Goal: Task Accomplishment & Management: Manage account settings

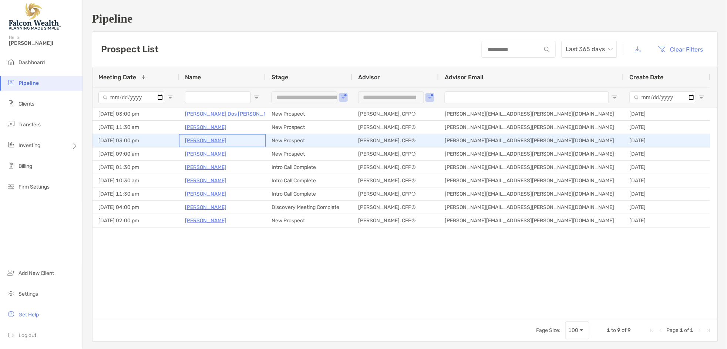
click at [205, 140] on p "[PERSON_NAME]" at bounding box center [205, 140] width 41 height 9
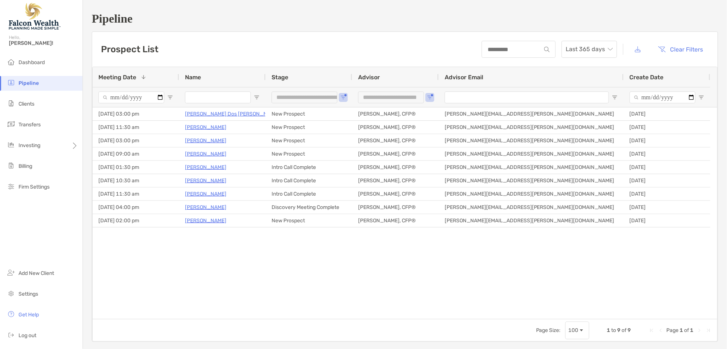
click at [35, 77] on li "Pipeline" at bounding box center [41, 83] width 83 height 15
click at [31, 84] on span "Pipeline" at bounding box center [28, 83] width 20 height 6
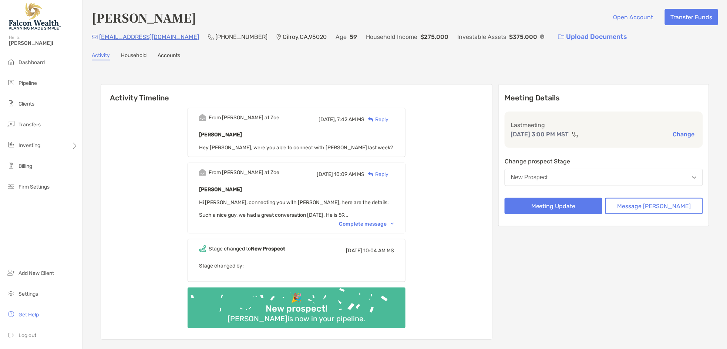
click at [598, 170] on button "New Prospect" at bounding box center [604, 177] width 198 height 17
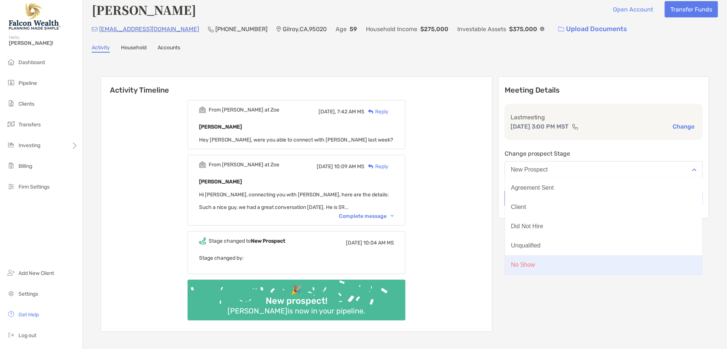
scroll to position [15, 0]
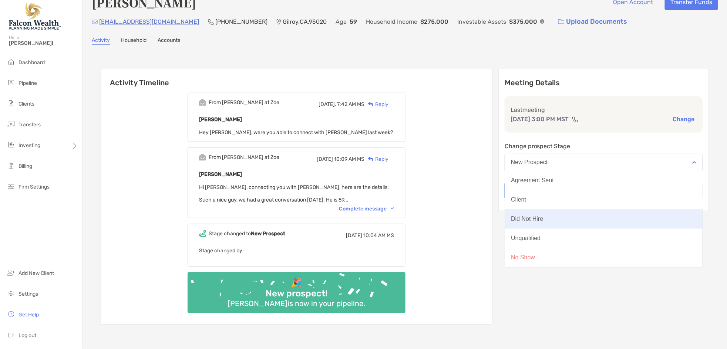
click at [581, 218] on button "Did Not Hire" at bounding box center [604, 218] width 198 height 19
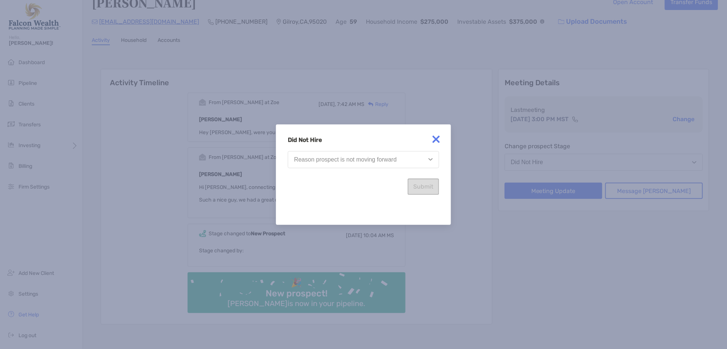
click at [363, 164] on button "Reason prospect is not moving forward" at bounding box center [363, 159] width 151 height 17
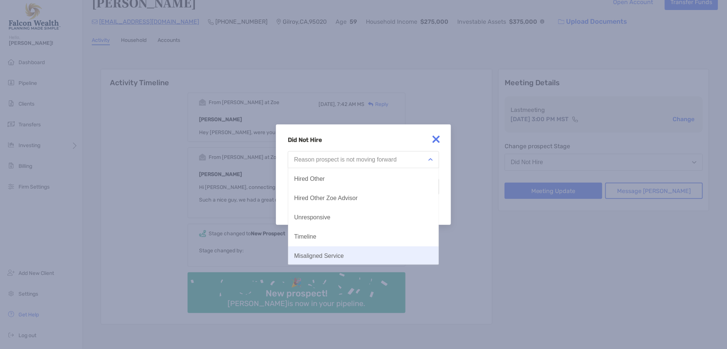
scroll to position [38, 0]
click at [333, 255] on div "Misaligned Service" at bounding box center [319, 255] width 50 height 7
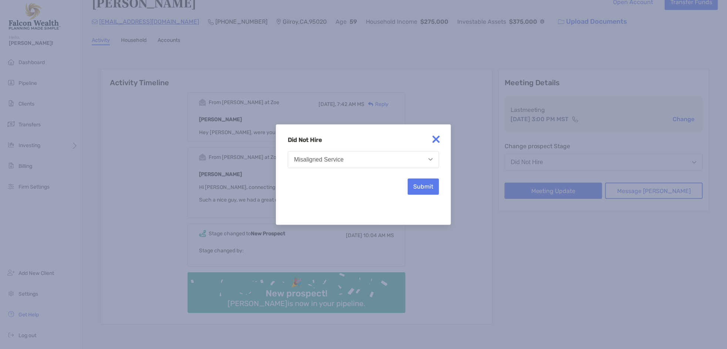
click at [374, 165] on button "Misaligned Service" at bounding box center [363, 159] width 151 height 17
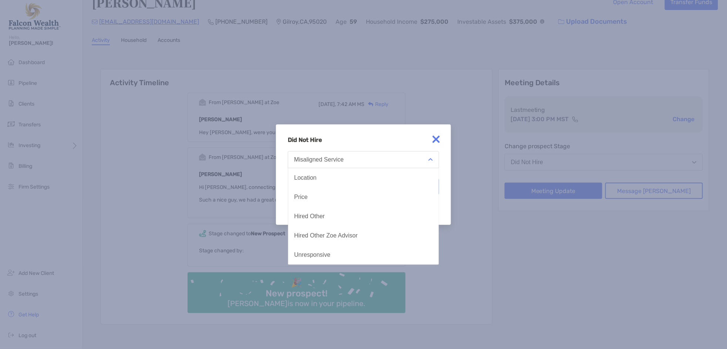
click at [386, 141] on h4 "Did Not Hire" at bounding box center [363, 139] width 151 height 7
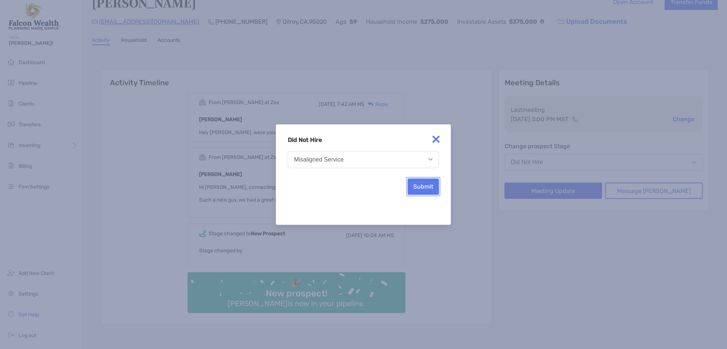
click at [423, 184] on button "Submit" at bounding box center [423, 186] width 31 height 16
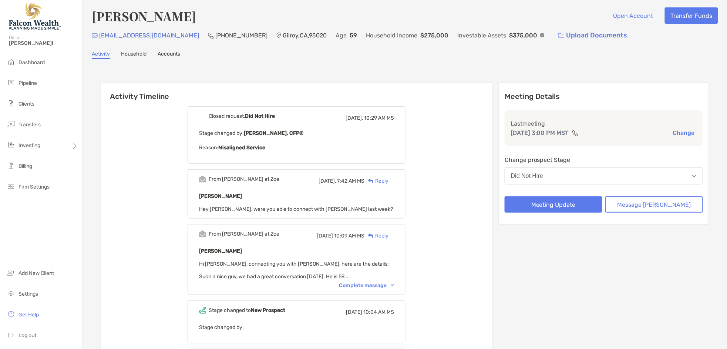
scroll to position [0, 0]
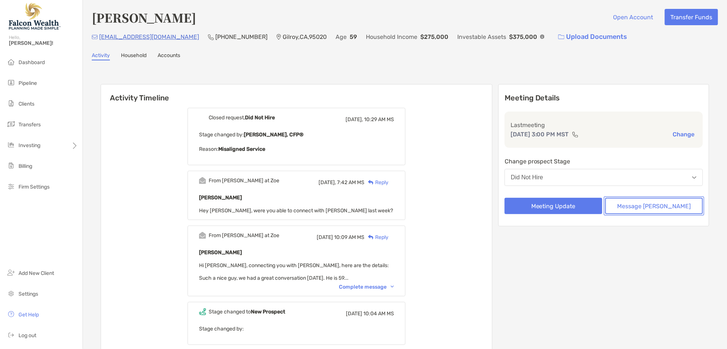
click at [643, 205] on button "Message Zoe" at bounding box center [654, 206] width 98 height 16
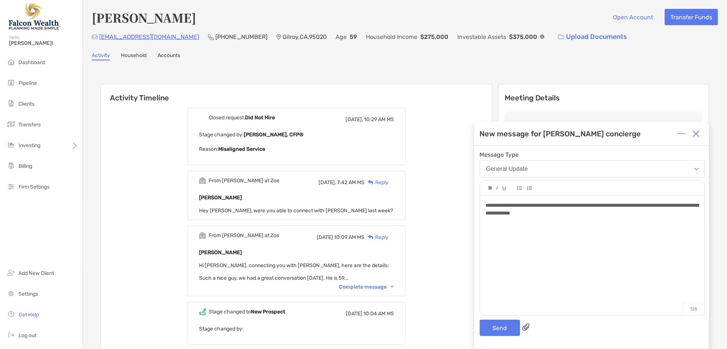
click at [623, 210] on div "**********" at bounding box center [592, 209] width 213 height 16
click at [492, 329] on button "Send" at bounding box center [500, 327] width 40 height 16
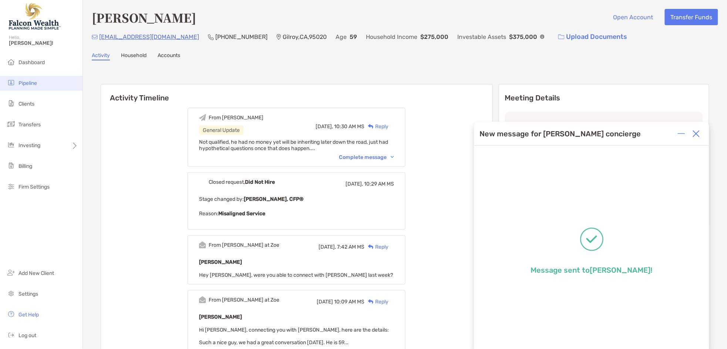
click at [33, 78] on li "Pipeline" at bounding box center [41, 83] width 83 height 15
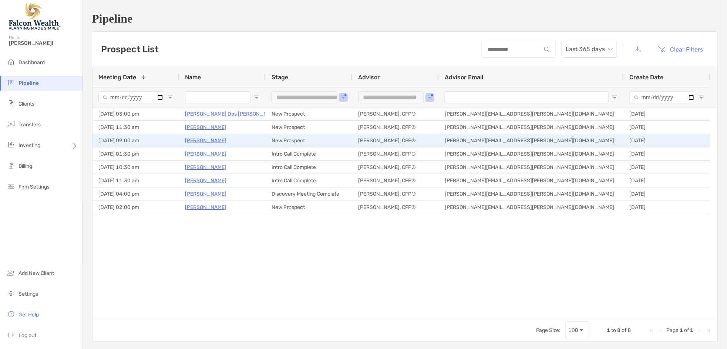
click at [209, 141] on p "[PERSON_NAME]" at bounding box center [205, 140] width 41 height 9
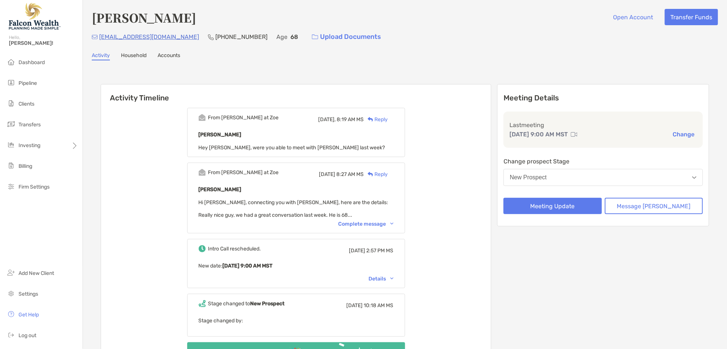
click at [607, 177] on button "New Prospect" at bounding box center [603, 177] width 199 height 17
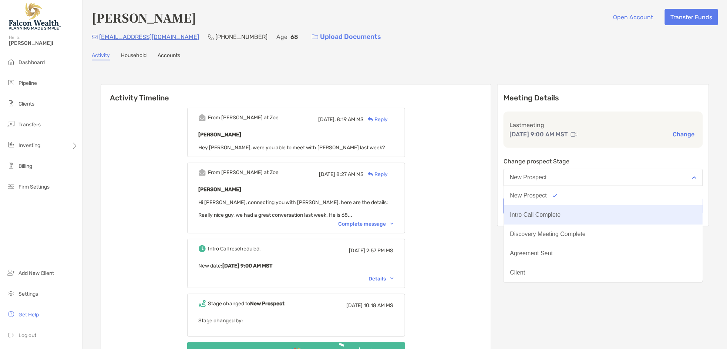
click at [572, 217] on button "Intro Call Complete" at bounding box center [603, 214] width 199 height 19
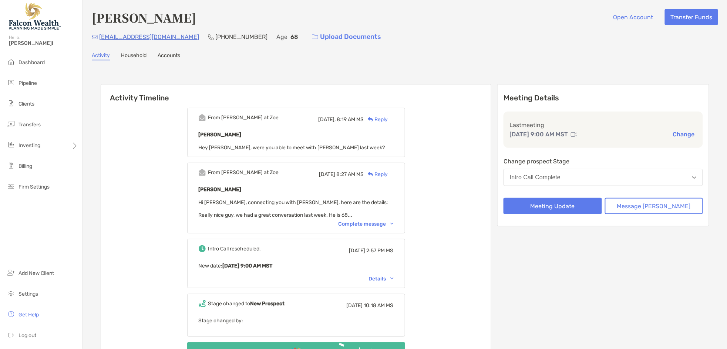
click at [556, 174] on div "Intro Call Complete" at bounding box center [535, 177] width 51 height 7
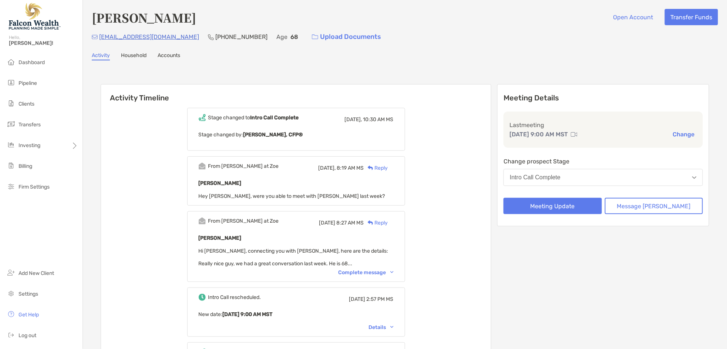
click at [484, 183] on div "Stage changed to Intro Call Complete [DATE], 10:30 AM MS Stage changed by: [PER…" at bounding box center [296, 272] width 390 height 340
click at [569, 204] on button "Meeting Update" at bounding box center [553, 206] width 98 height 16
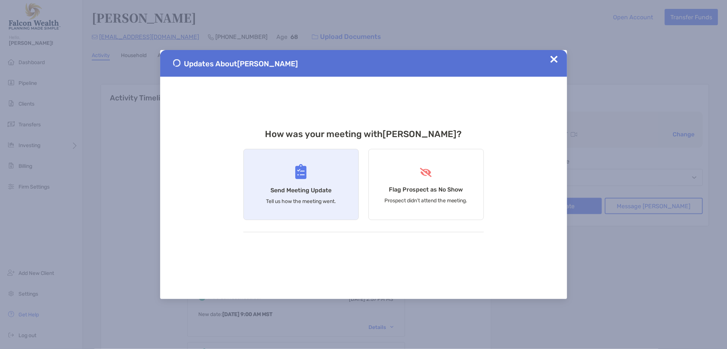
click at [316, 182] on div "Send Meeting Update Tell us how the meeting went." at bounding box center [300, 184] width 115 height 71
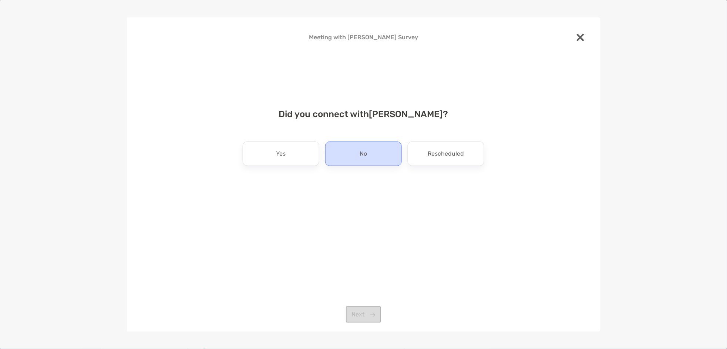
click at [350, 150] on div "No" at bounding box center [363, 153] width 77 height 24
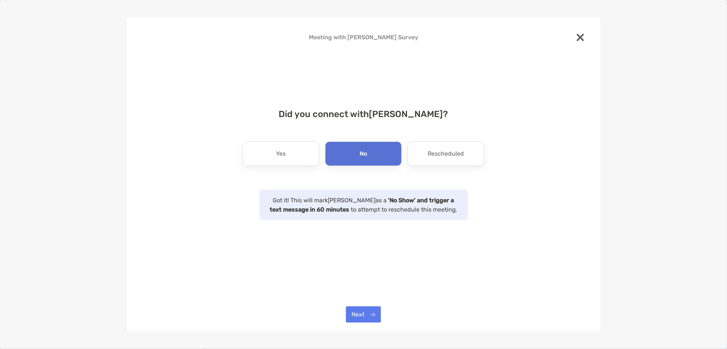
click at [268, 135] on div "Did you connect with Steven Suskind ? Yes No Rescheduled Got it! This will mark…" at bounding box center [364, 160] width 450 height 120
drag, startPoint x: 287, startPoint y: 148, endPoint x: 294, endPoint y: 149, distance: 7.5
click at [287, 148] on div "Yes" at bounding box center [281, 153] width 77 height 24
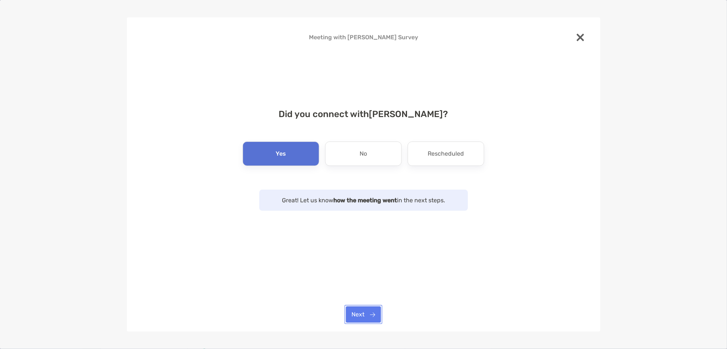
click at [370, 312] on button "Next" at bounding box center [363, 314] width 35 height 16
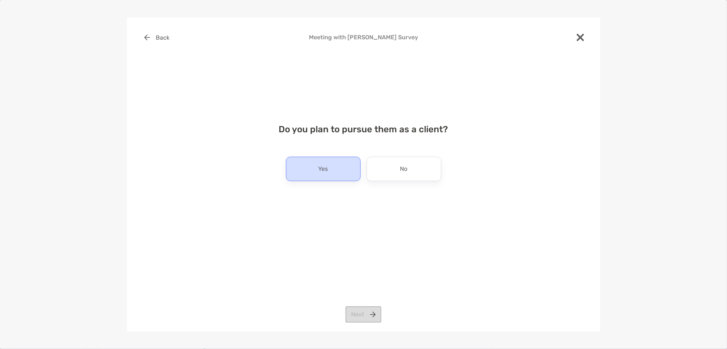
click at [320, 172] on p "Yes" at bounding box center [324, 169] width 10 height 12
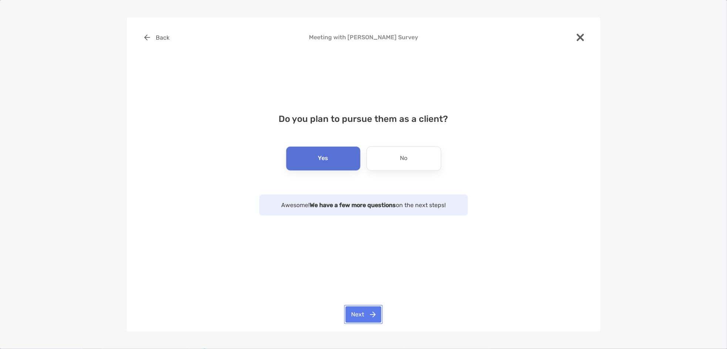
click at [364, 316] on button "Next" at bounding box center [364, 314] width 36 height 16
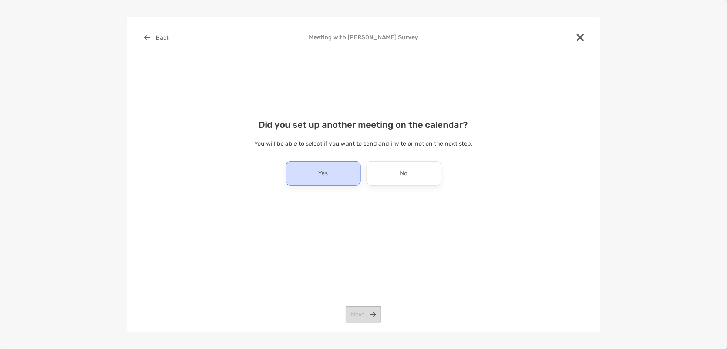
click at [331, 168] on div "Yes" at bounding box center [323, 173] width 75 height 24
click at [363, 316] on button "Next" at bounding box center [364, 314] width 36 height 16
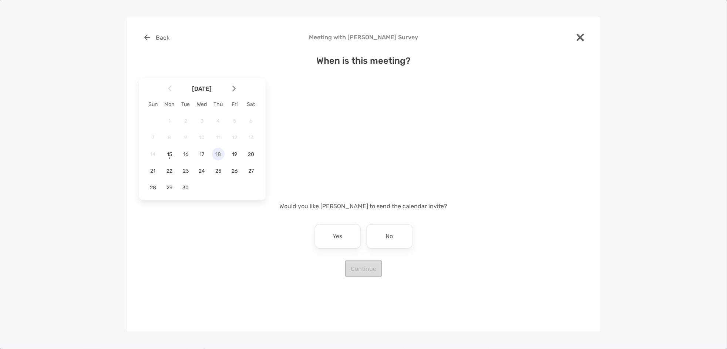
click at [224, 157] on span "18" at bounding box center [218, 154] width 13 height 6
click at [349, 97] on button "Mountain Time" at bounding box center [329, 102] width 65 height 17
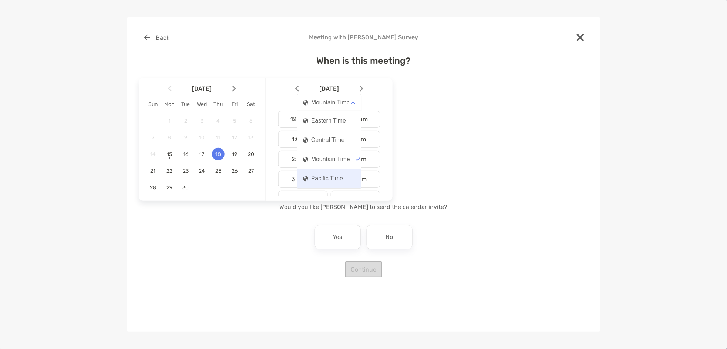
click at [335, 174] on button "Pacific Time" at bounding box center [329, 178] width 64 height 19
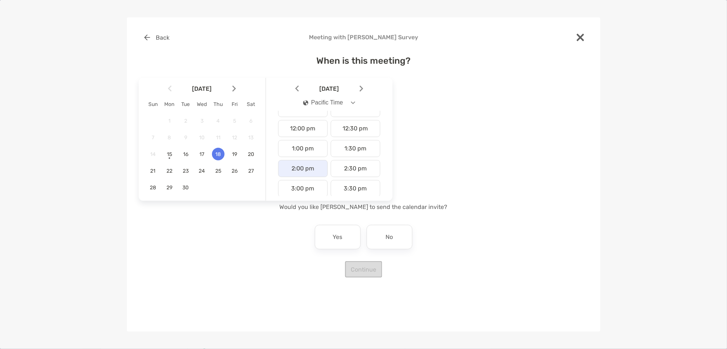
scroll to position [231, 0]
click at [309, 171] on div "2:00 pm" at bounding box center [303, 167] width 50 height 17
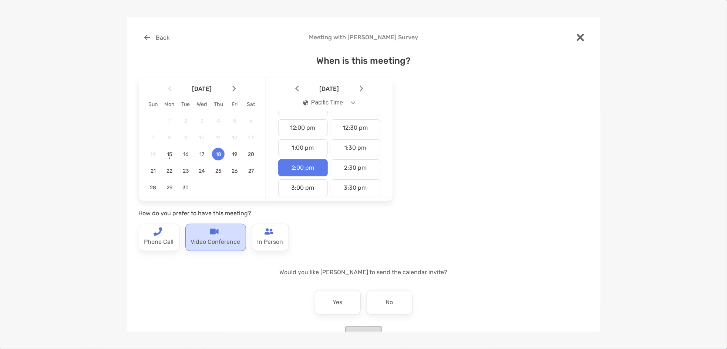
click at [226, 241] on p "Video Conference" at bounding box center [216, 242] width 50 height 12
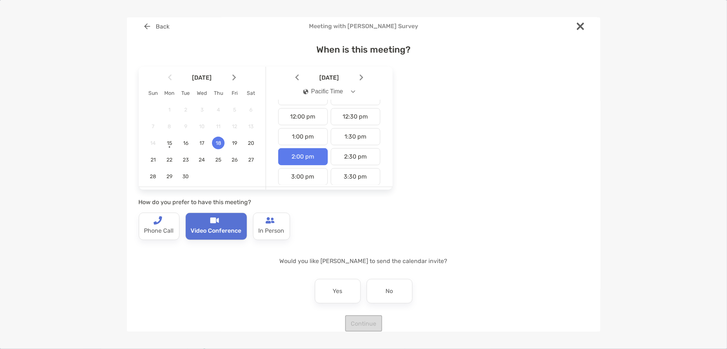
scroll to position [23, 0]
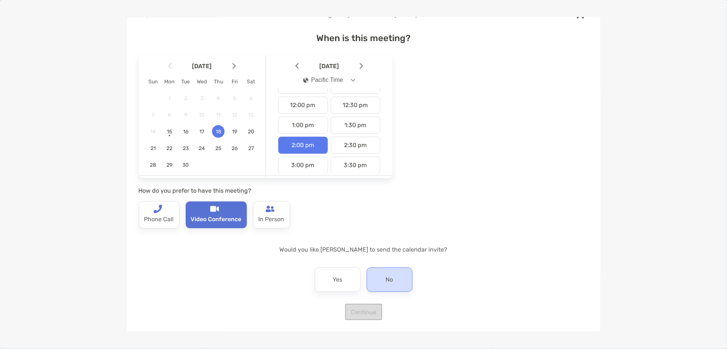
click at [386, 275] on p "No" at bounding box center [389, 279] width 7 height 12
click at [367, 319] on div "Back Meeting with Steven Suskind Survey When is this meeting? September 2025 Su…" at bounding box center [364, 174] width 474 height 314
click at [367, 316] on button "Continue" at bounding box center [363, 311] width 37 height 16
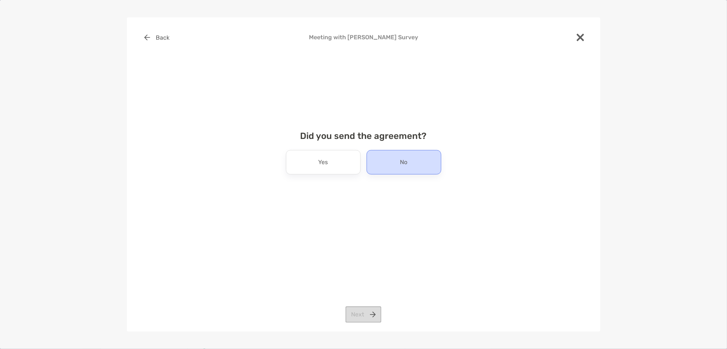
click at [420, 158] on div "No" at bounding box center [404, 162] width 75 height 24
click at [375, 320] on button "Next" at bounding box center [364, 314] width 36 height 16
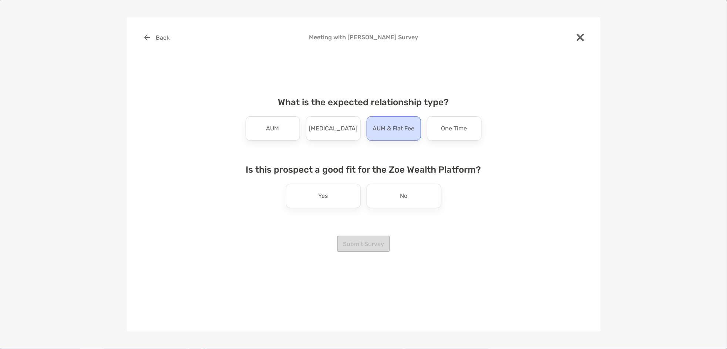
click at [396, 133] on p "AUM & Flat Fee" at bounding box center [394, 128] width 42 height 12
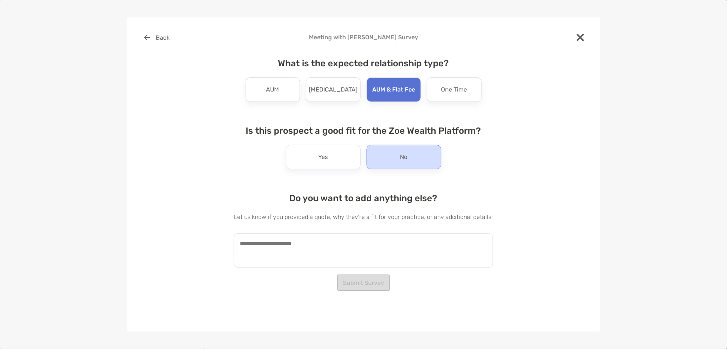
click at [410, 162] on div "No" at bounding box center [404, 157] width 75 height 24
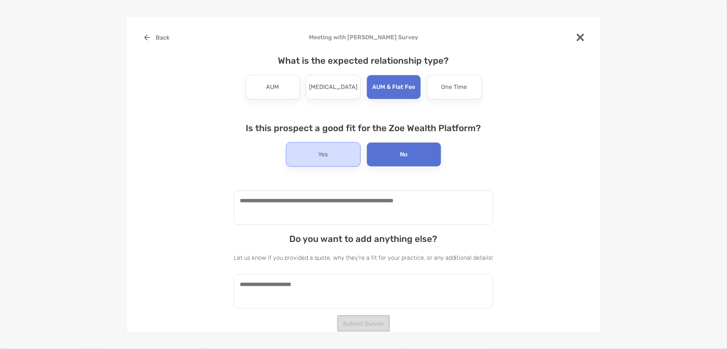
click at [338, 143] on div "Yes" at bounding box center [323, 154] width 75 height 24
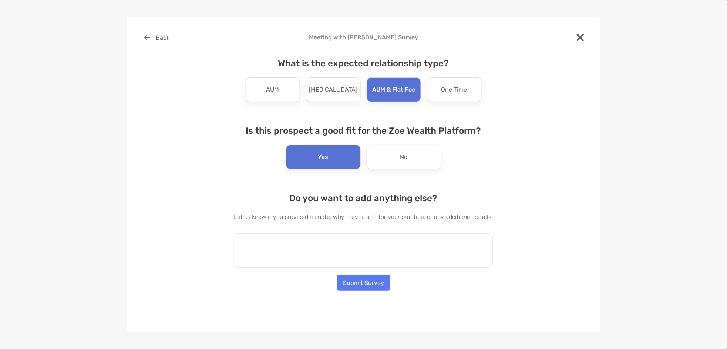
click at [324, 252] on textarea at bounding box center [363, 250] width 259 height 34
type textarea "**********"
click at [360, 284] on button "Submit Survey" at bounding box center [363, 282] width 53 height 16
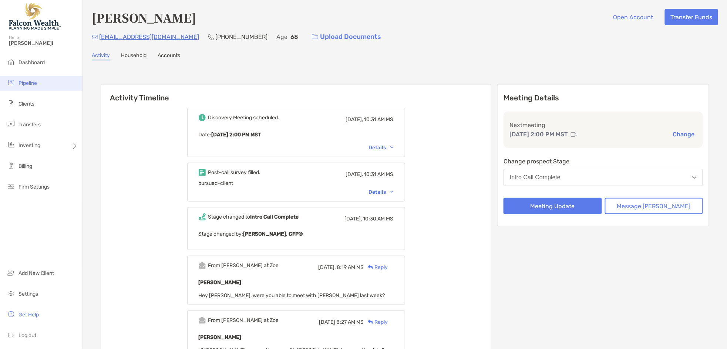
click at [41, 84] on li "Pipeline" at bounding box center [41, 83] width 83 height 15
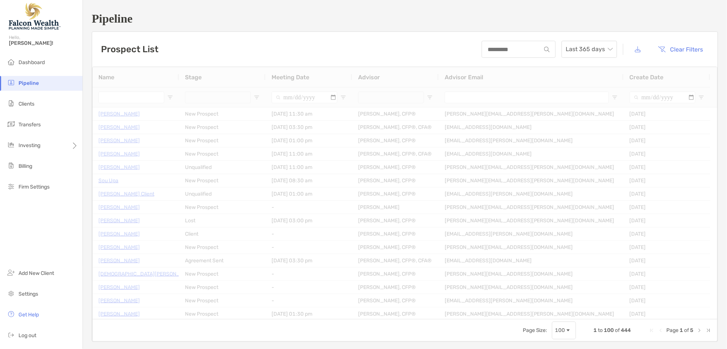
type input "**********"
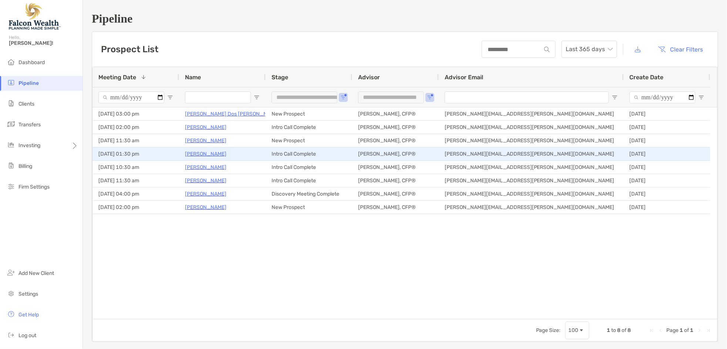
click at [209, 154] on p "Gary Lovewell" at bounding box center [205, 153] width 41 height 9
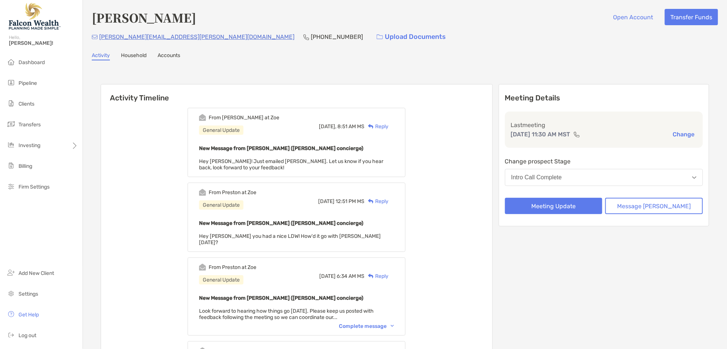
click at [587, 179] on button "Intro Call Complete" at bounding box center [604, 177] width 198 height 17
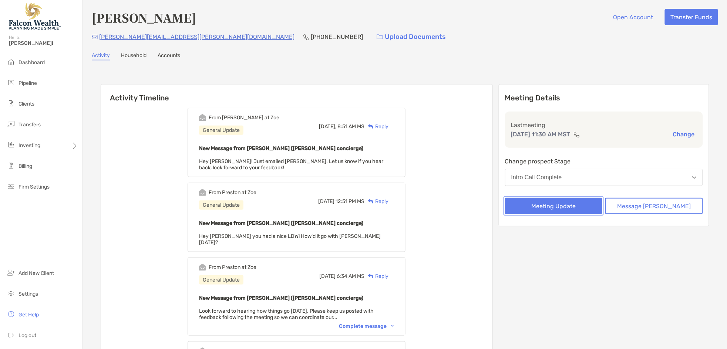
click at [568, 202] on button "Meeting Update" at bounding box center [554, 206] width 98 height 16
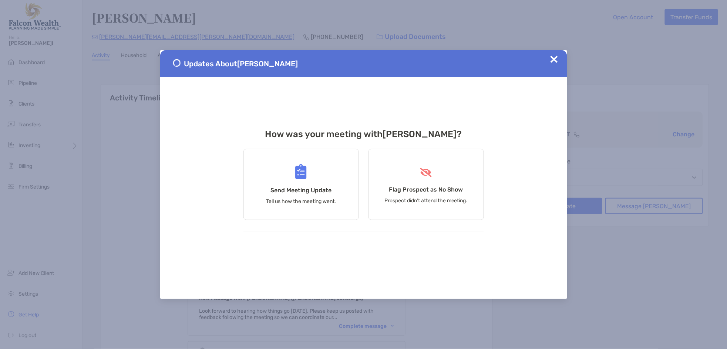
click at [551, 59] on img at bounding box center [554, 58] width 7 height 7
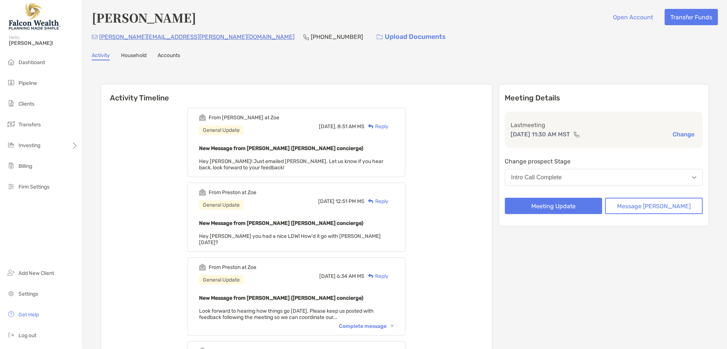
click at [679, 136] on button "Change" at bounding box center [684, 134] width 26 height 8
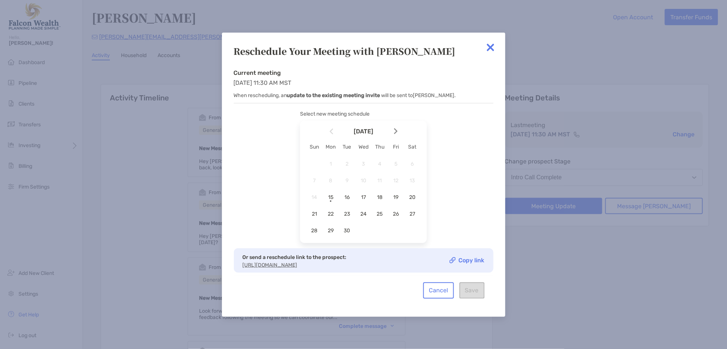
click at [394, 128] on img at bounding box center [396, 131] width 4 height 6
click at [396, 161] on span "3" at bounding box center [396, 164] width 13 height 6
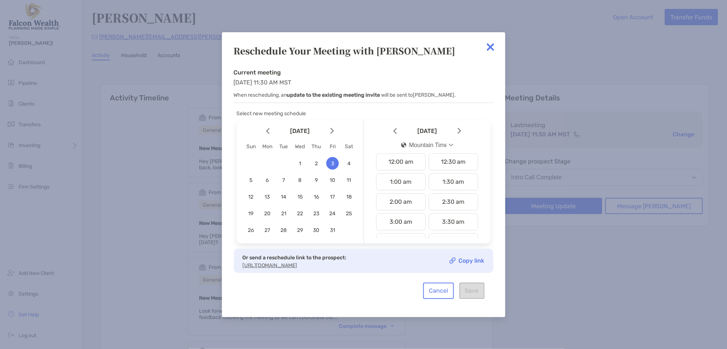
click at [444, 145] on button "Mountain Time" at bounding box center [427, 145] width 65 height 17
click at [423, 212] on button "Pacific Time" at bounding box center [427, 220] width 64 height 19
click at [407, 215] on div "10:00 am" at bounding box center [401, 222] width 50 height 17
click at [475, 294] on button "Save" at bounding box center [472, 290] width 25 height 16
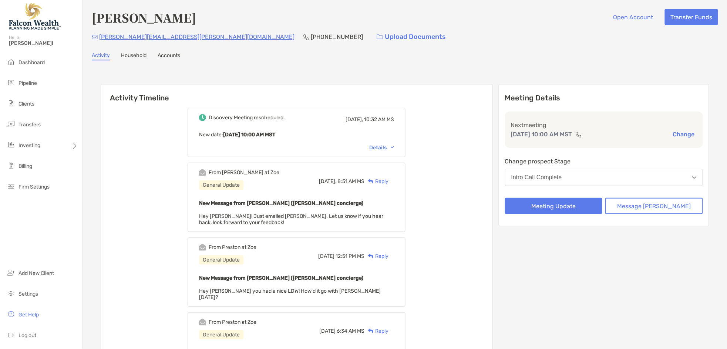
click at [388, 182] on div "Reply" at bounding box center [376, 181] width 24 height 8
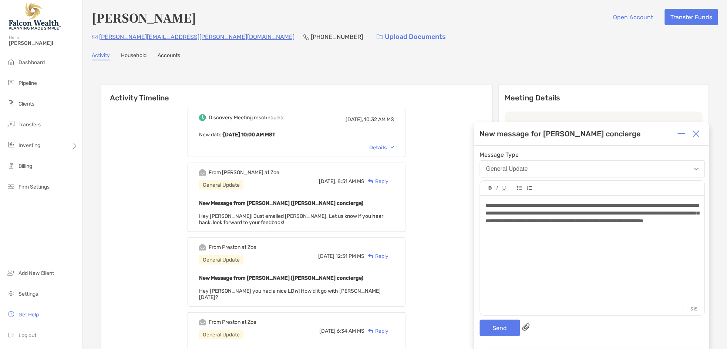
click at [638, 223] on span "**********" at bounding box center [592, 212] width 213 height 21
click at [508, 330] on button "Send" at bounding box center [500, 327] width 40 height 16
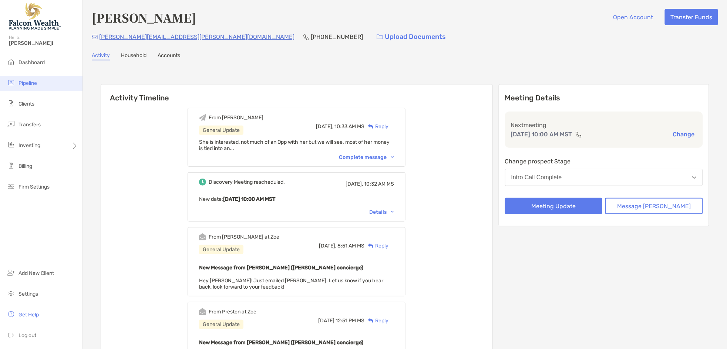
click at [41, 81] on li "Pipeline" at bounding box center [41, 83] width 83 height 15
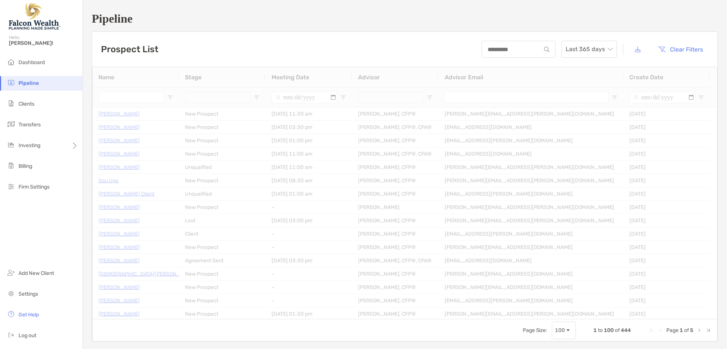
type input "**********"
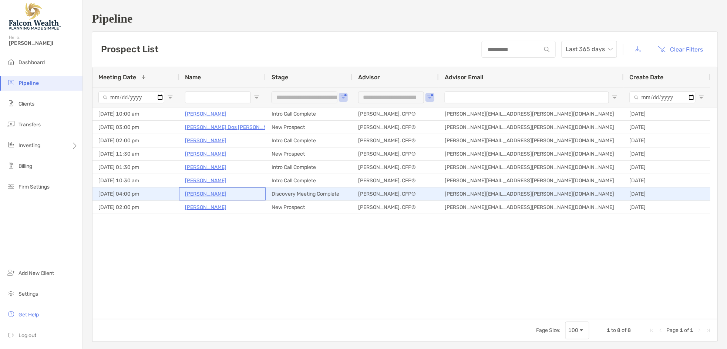
click at [200, 195] on p "Matt Freda" at bounding box center [205, 193] width 41 height 9
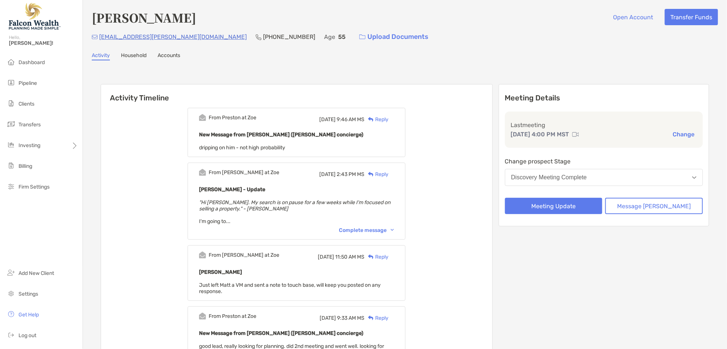
click at [388, 121] on div "Reply" at bounding box center [376, 119] width 24 height 8
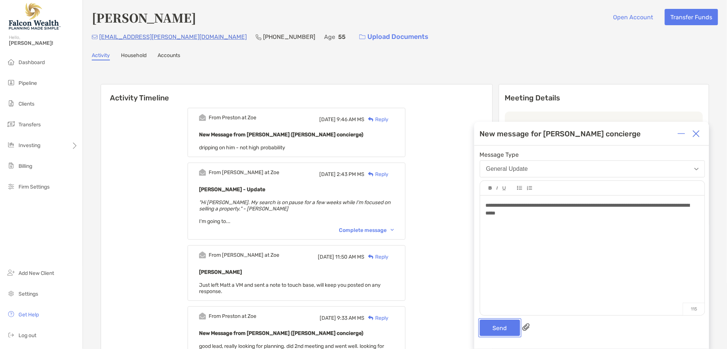
click at [501, 328] on button "Send" at bounding box center [500, 327] width 40 height 16
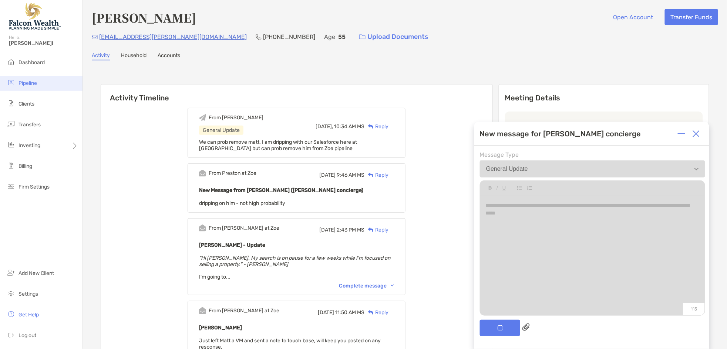
click at [48, 86] on li "Pipeline" at bounding box center [41, 83] width 83 height 15
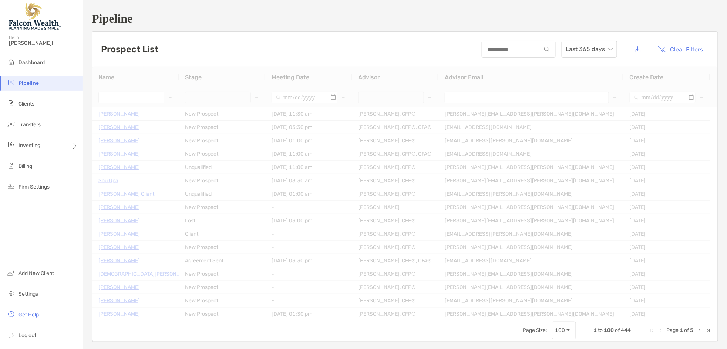
type input "**********"
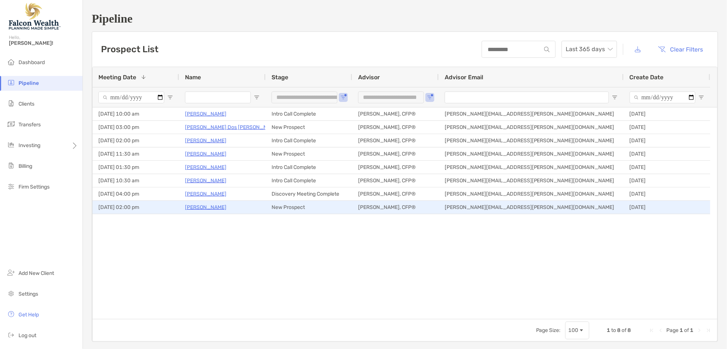
click at [208, 206] on p "[PERSON_NAME]" at bounding box center [205, 206] width 41 height 9
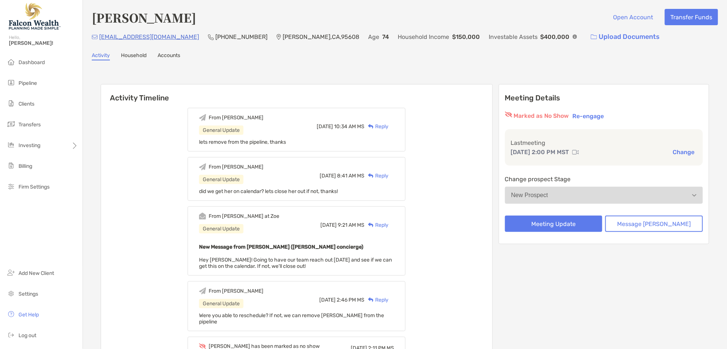
click at [674, 152] on button "Change" at bounding box center [684, 152] width 26 height 8
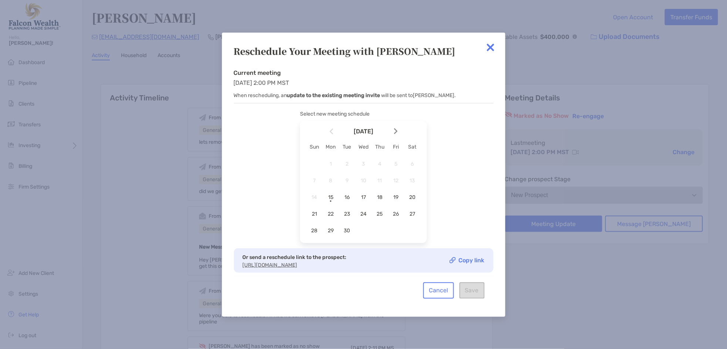
click at [485, 40] on img at bounding box center [490, 47] width 15 height 15
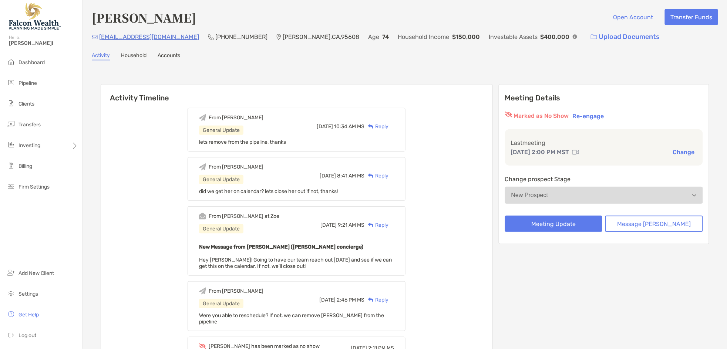
click at [561, 198] on button "New Prospect" at bounding box center [604, 194] width 198 height 17
click at [601, 116] on button "Re-engage" at bounding box center [589, 115] width 36 height 9
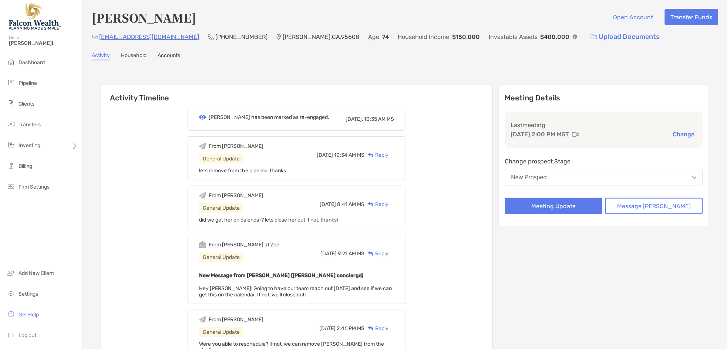
click at [590, 170] on button "New Prospect" at bounding box center [604, 177] width 198 height 17
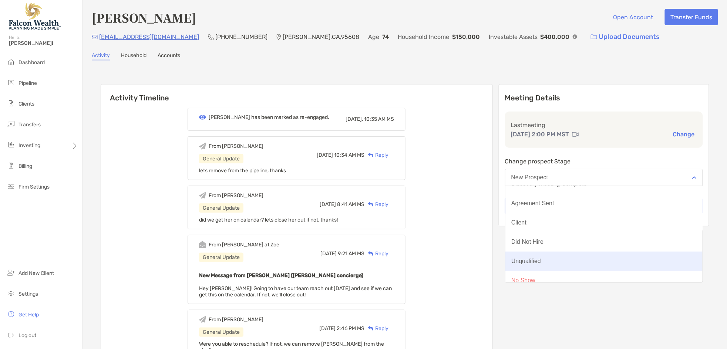
scroll to position [58, 0]
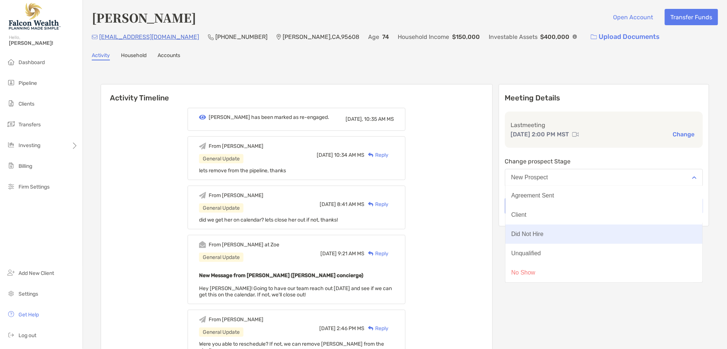
click at [573, 235] on button "Did Not Hire" at bounding box center [603, 233] width 197 height 19
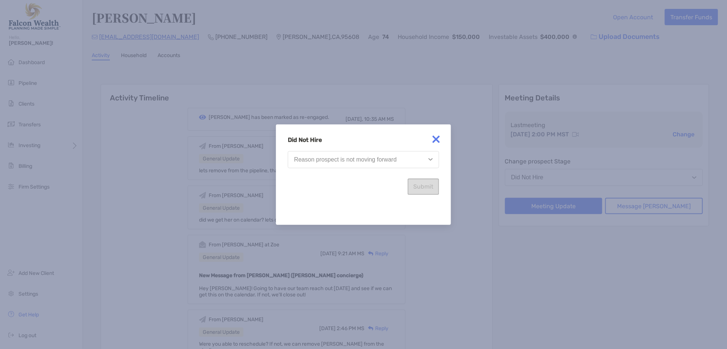
click at [398, 157] on button "Reason prospect is not moving forward" at bounding box center [363, 159] width 151 height 17
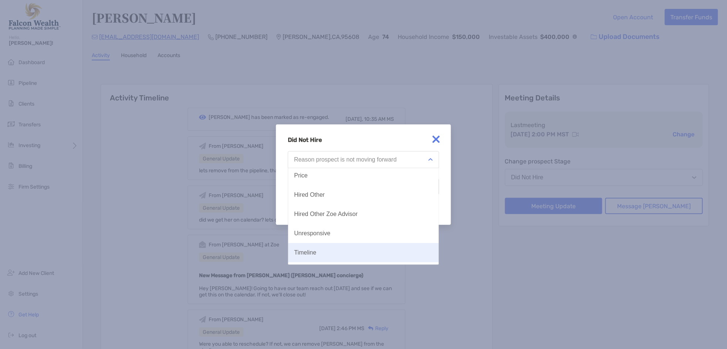
scroll to position [38, 0]
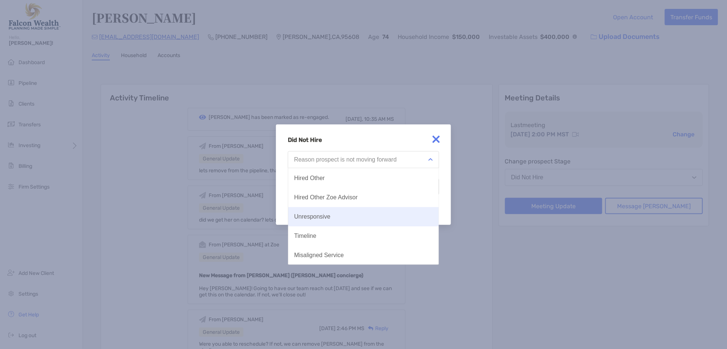
click at [345, 216] on button "Unresponsive" at bounding box center [363, 216] width 151 height 19
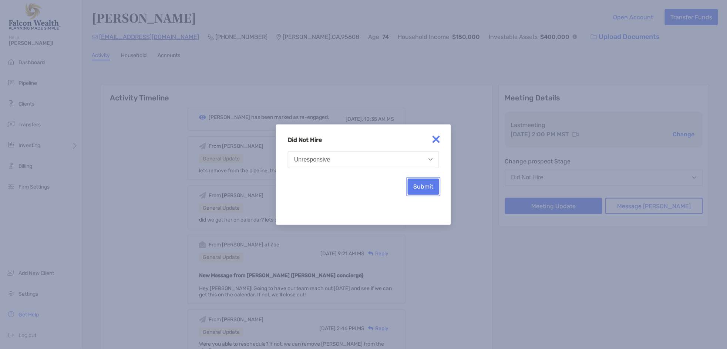
click at [424, 188] on button "Submit" at bounding box center [423, 186] width 31 height 16
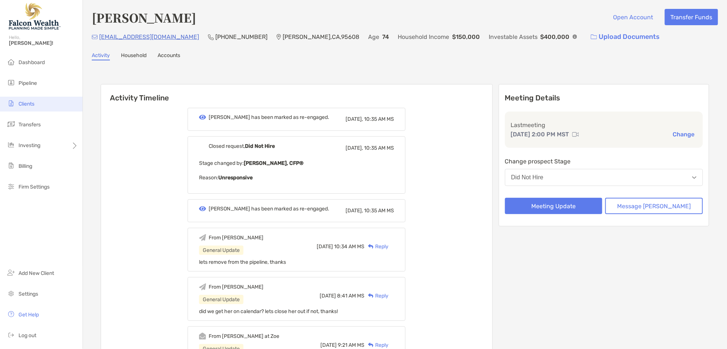
click at [34, 104] on span "Clients" at bounding box center [26, 104] width 16 height 6
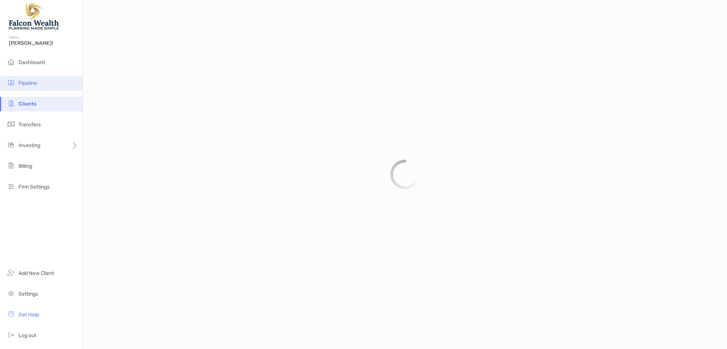
click at [36, 90] on li "Pipeline" at bounding box center [41, 83] width 83 height 15
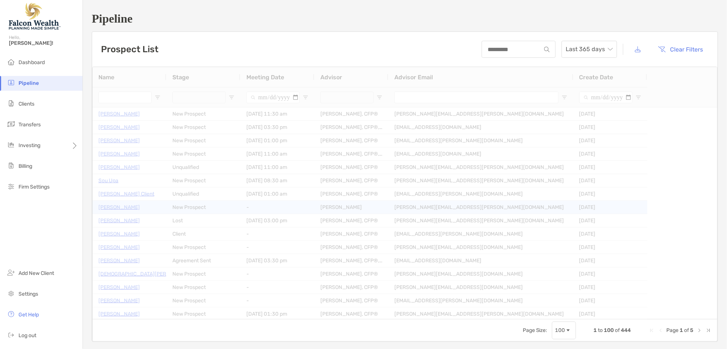
type input "**********"
